Goal: Check status: Check status

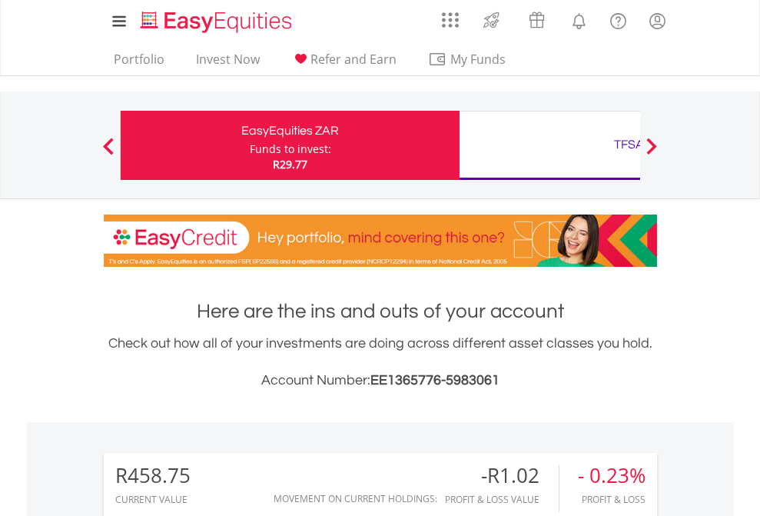
scroll to position [148, 241]
click at [250, 145] on div "Funds to invest:" at bounding box center [291, 148] width 82 height 15
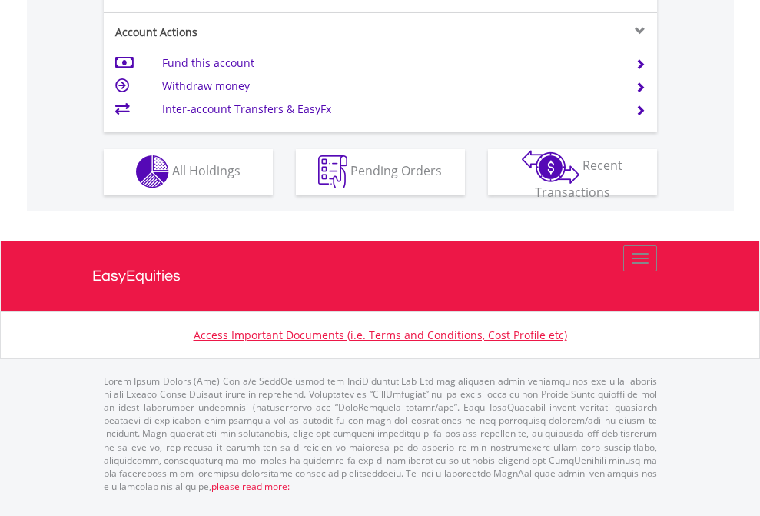
scroll to position [1438, 0]
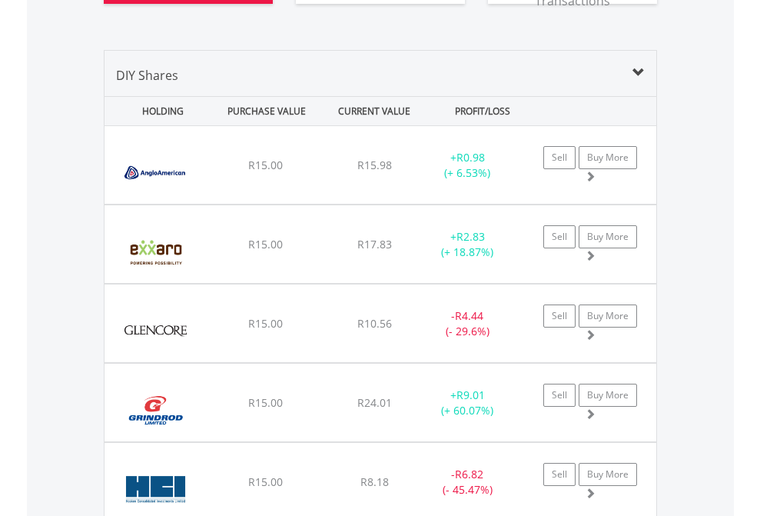
scroll to position [1710, 0]
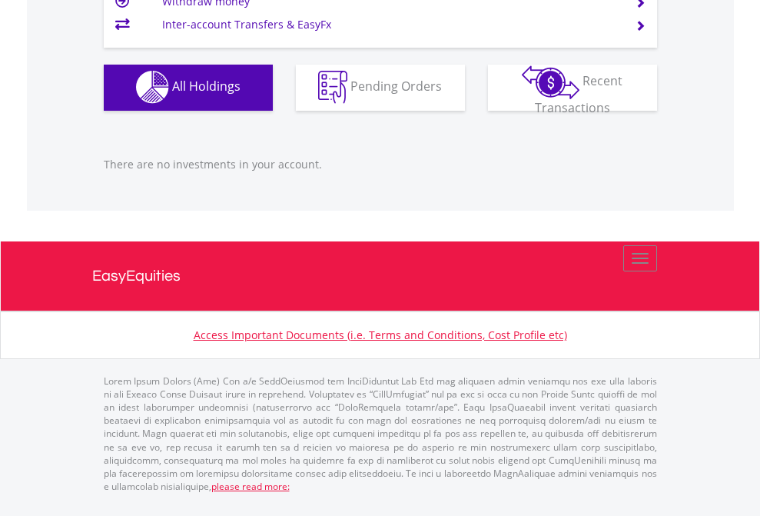
scroll to position [148, 241]
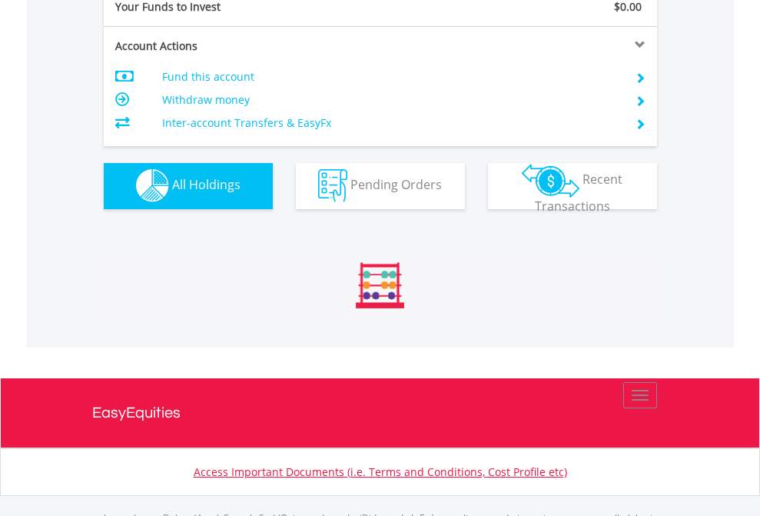
scroll to position [1522, 0]
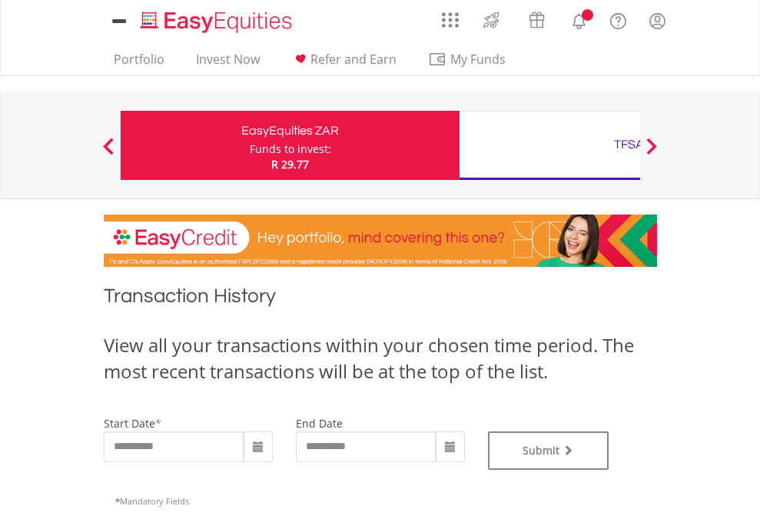
type input "**********"
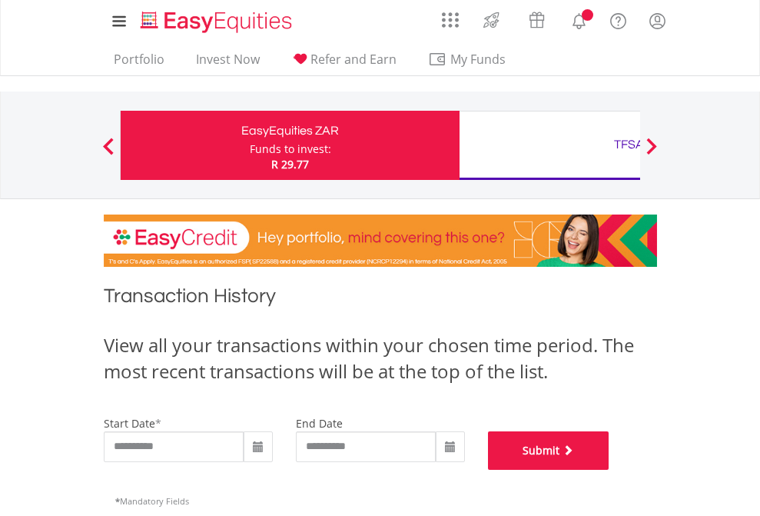
click at [610, 470] on button "Submit" at bounding box center [548, 450] width 121 height 38
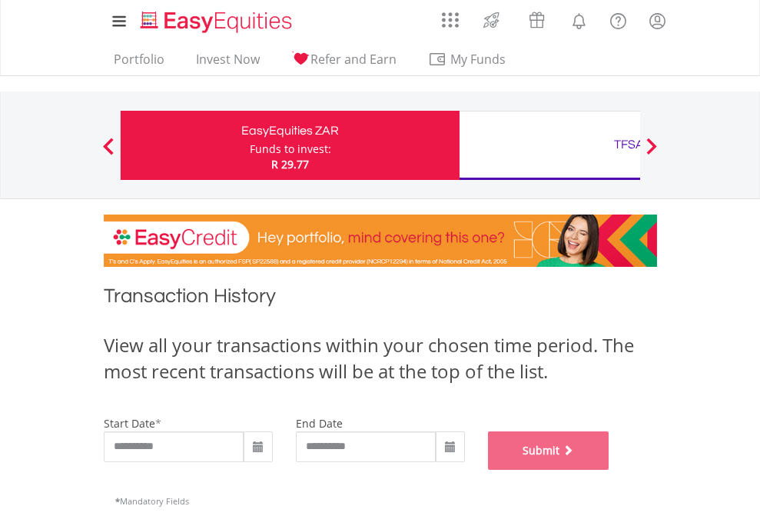
scroll to position [624, 0]
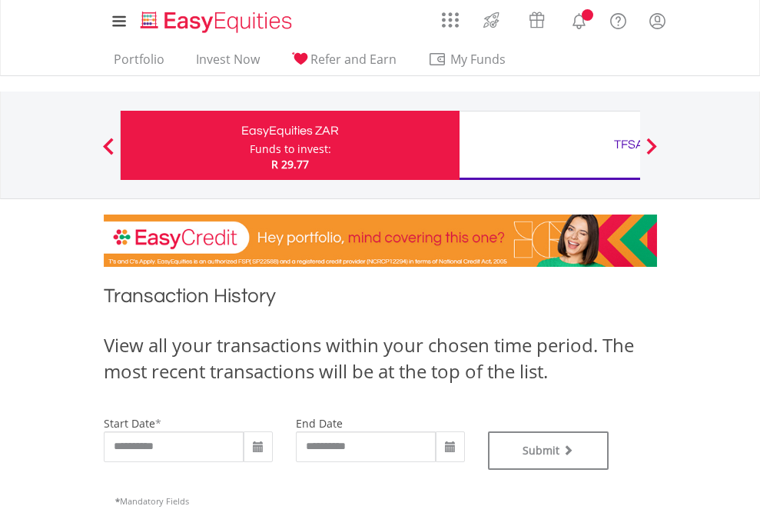
click at [550, 145] on div "TFSA" at bounding box center [629, 145] width 321 height 22
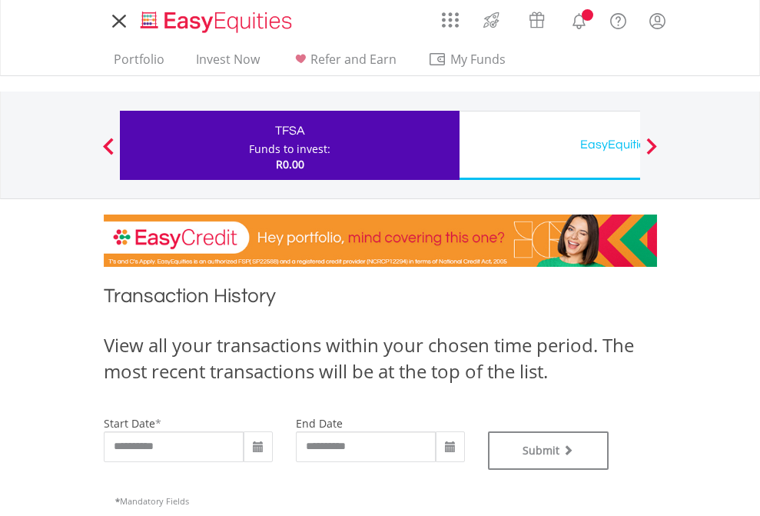
type input "**********"
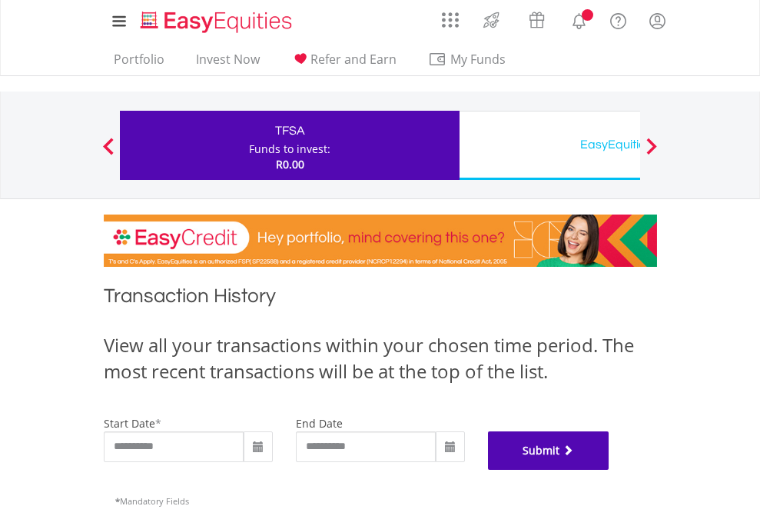
click at [610, 470] on button "Submit" at bounding box center [548, 450] width 121 height 38
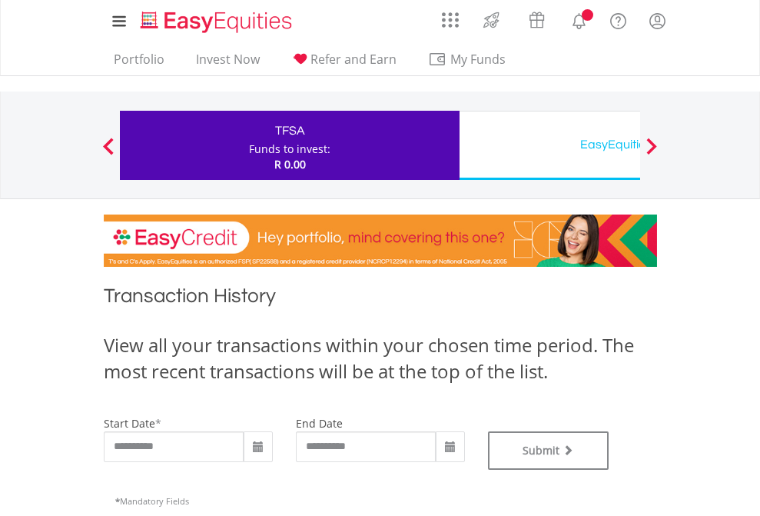
click at [550, 145] on div "EasyEquities USD" at bounding box center [629, 145] width 321 height 22
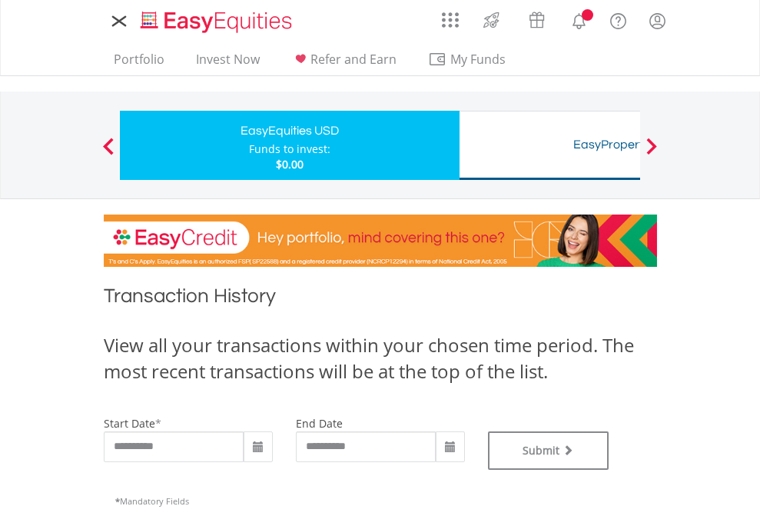
type input "**********"
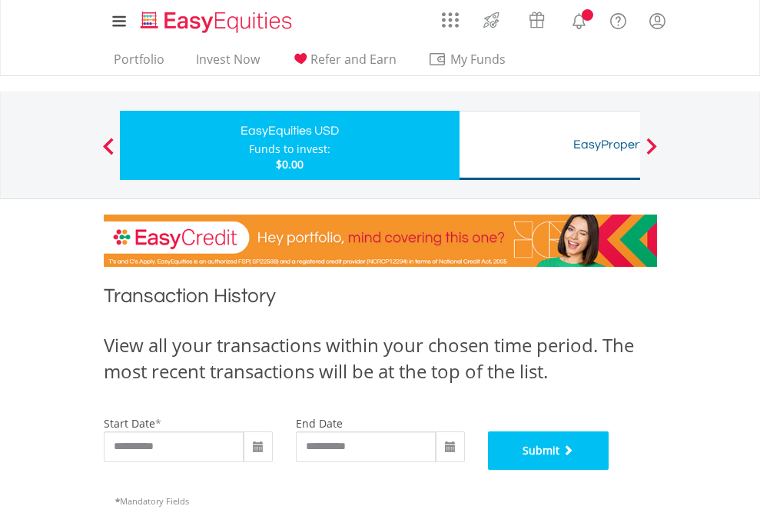
click at [610, 470] on button "Submit" at bounding box center [548, 450] width 121 height 38
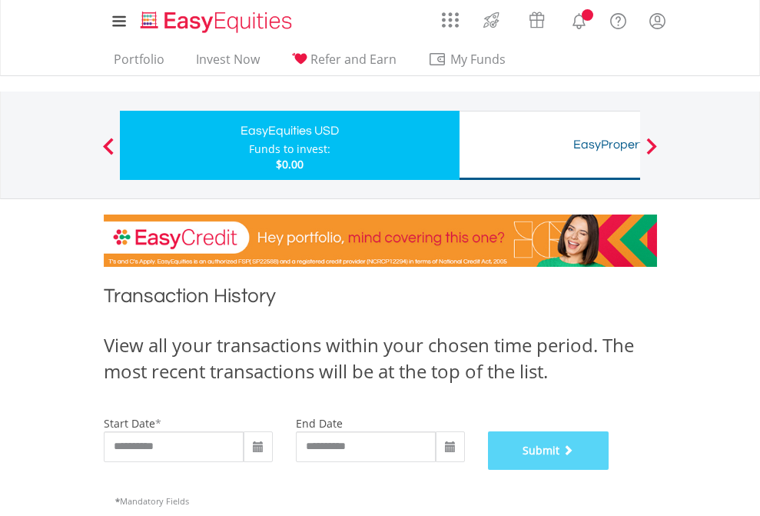
scroll to position [624, 0]
